Goal: Information Seeking & Learning: Learn about a topic

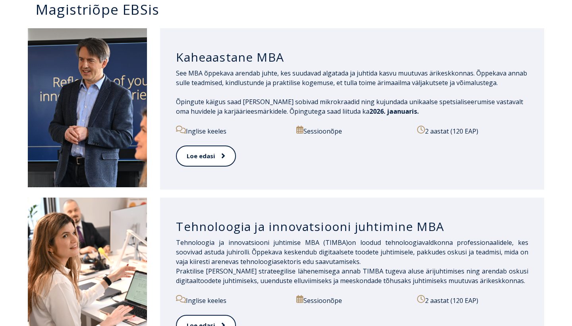
scroll to position [412, 0]
click at [216, 152] on span at bounding box center [219, 156] width 10 height 8
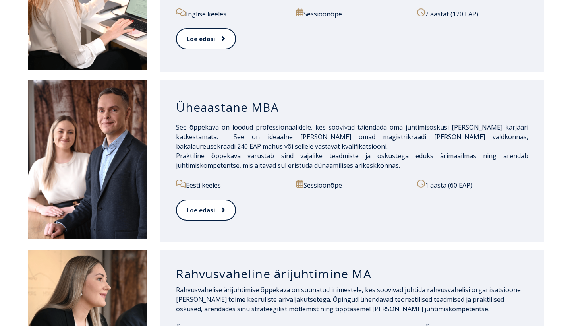
scroll to position [697, 0]
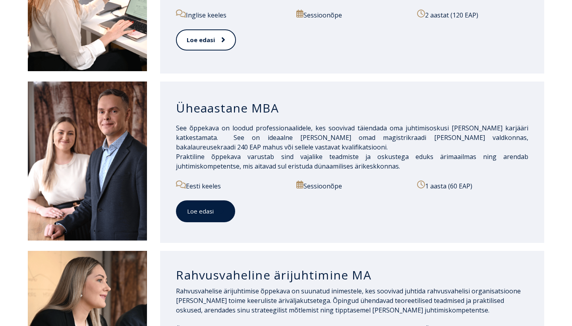
click at [214, 207] on link "Loe edasi" at bounding box center [205, 211] width 59 height 22
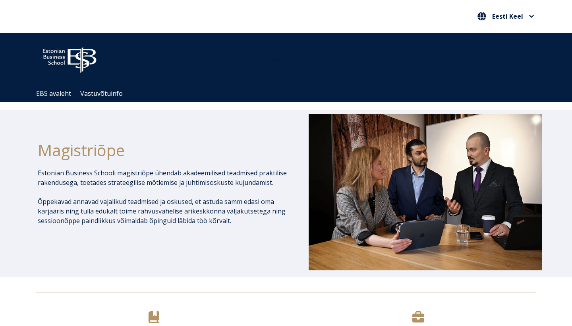
scroll to position [0, 0]
click at [64, 93] on link "EBS avaleht" at bounding box center [53, 93] width 35 height 7
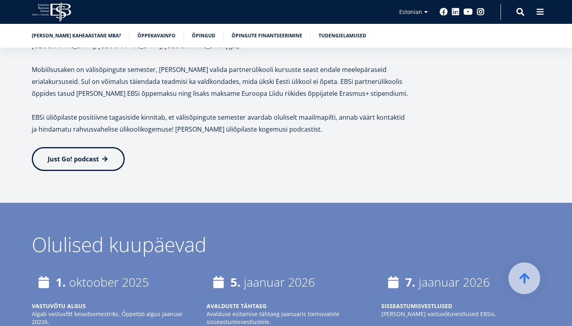
scroll to position [1508, 0]
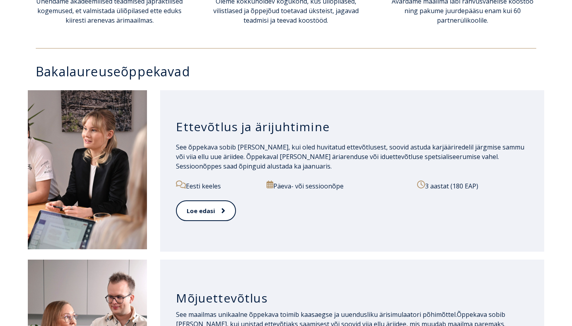
scroll to position [378, 0]
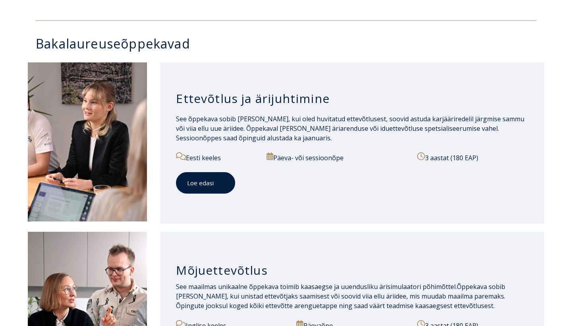
click at [208, 188] on link "Loe edasi" at bounding box center [205, 183] width 59 height 22
